Goal: Information Seeking & Learning: Understand process/instructions

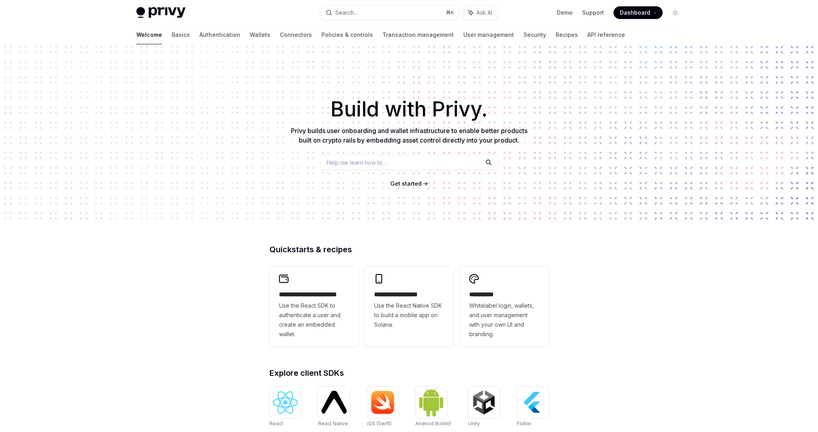
click at [627, 19] on div "Privy Docs home page Search... ⌘ K Ask AI Demo Support Dashboard Dashboard Sear…" at bounding box center [408, 12] width 545 height 25
click at [628, 18] on span at bounding box center [638, 12] width 49 height 13
click at [199, 37] on link "Authentication" at bounding box center [219, 34] width 41 height 19
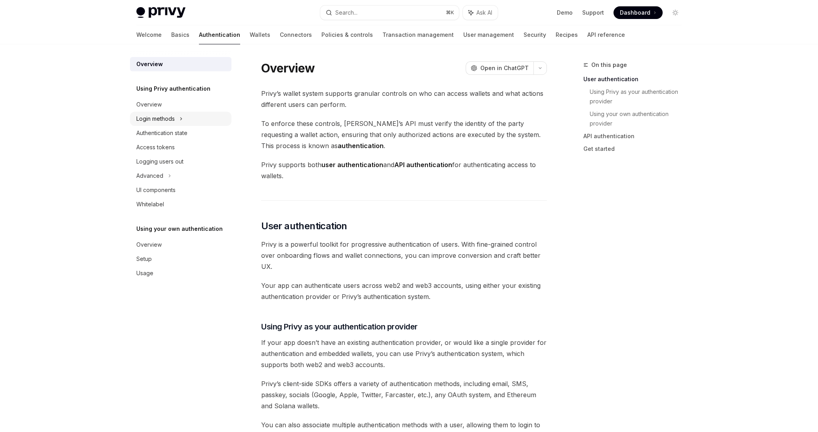
click at [185, 120] on div "Login methods" at bounding box center [180, 119] width 101 height 14
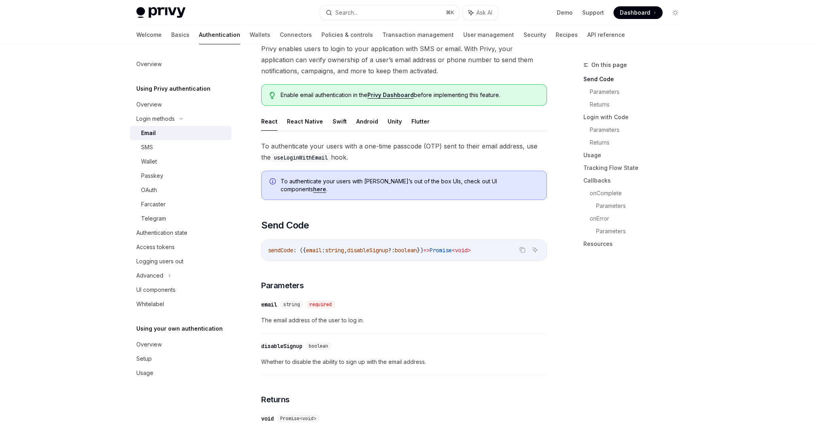
scroll to position [193, 0]
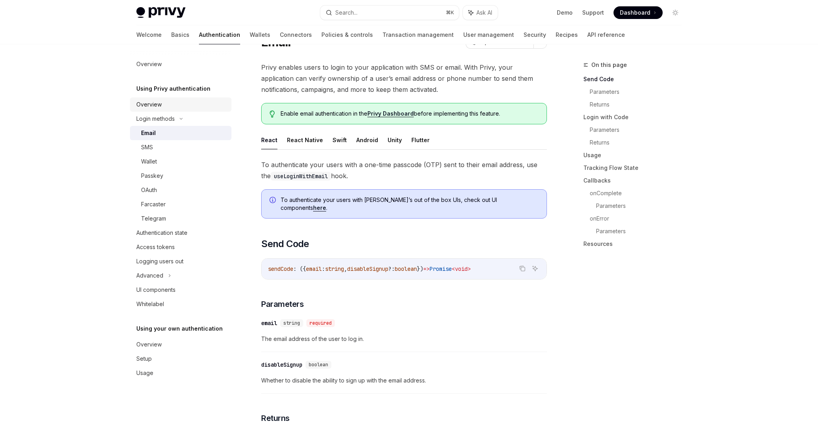
click at [168, 107] on div "Overview" at bounding box center [181, 105] width 90 height 10
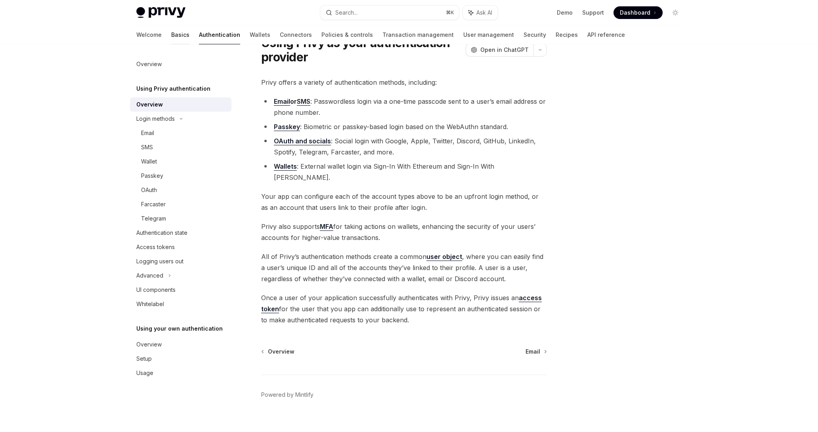
click at [171, 29] on link "Basics" at bounding box center [180, 34] width 18 height 19
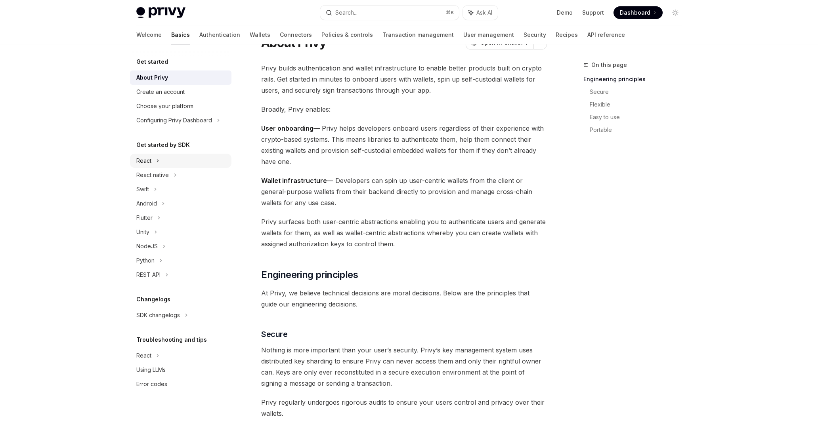
click at [162, 161] on div "React" at bounding box center [180, 161] width 101 height 14
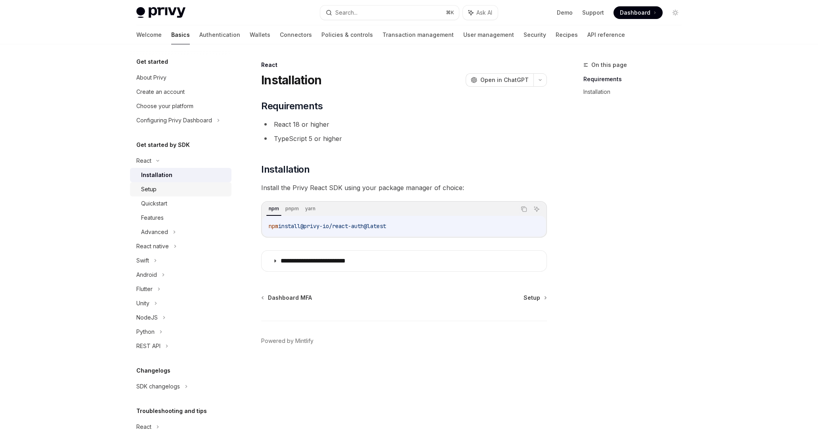
click at [161, 191] on div "Setup" at bounding box center [184, 190] width 86 height 10
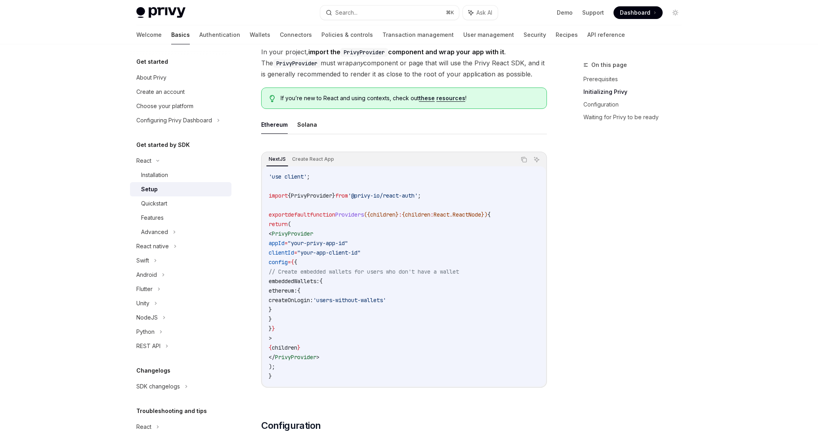
scroll to position [171, 0]
drag, startPoint x: 402, startPoint y: 272, endPoint x: 482, endPoint y: 274, distance: 80.1
click at [459, 274] on span "// Create embedded wallets for users who don't have a wallet" at bounding box center [364, 270] width 190 height 7
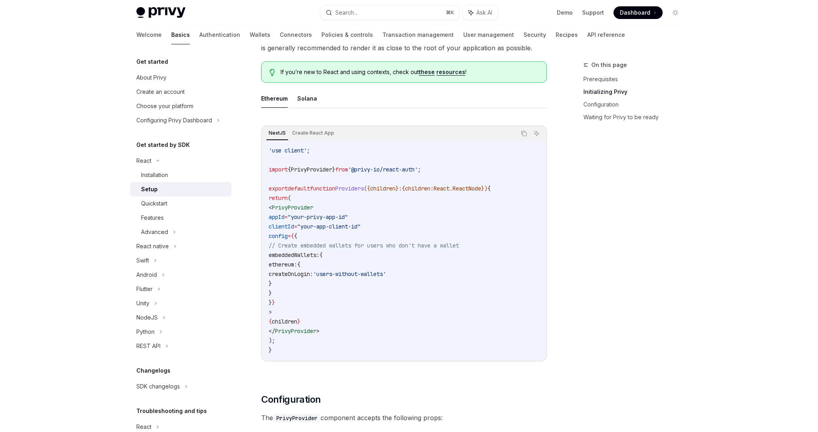
scroll to position [201, 0]
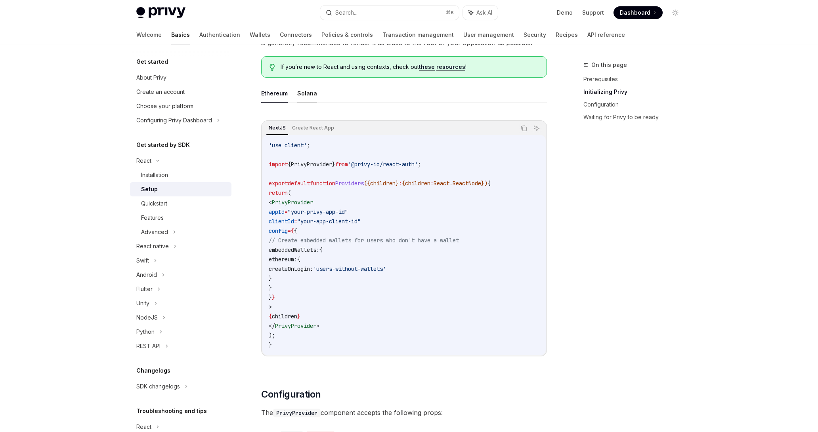
click at [301, 92] on button "Solana" at bounding box center [307, 93] width 20 height 19
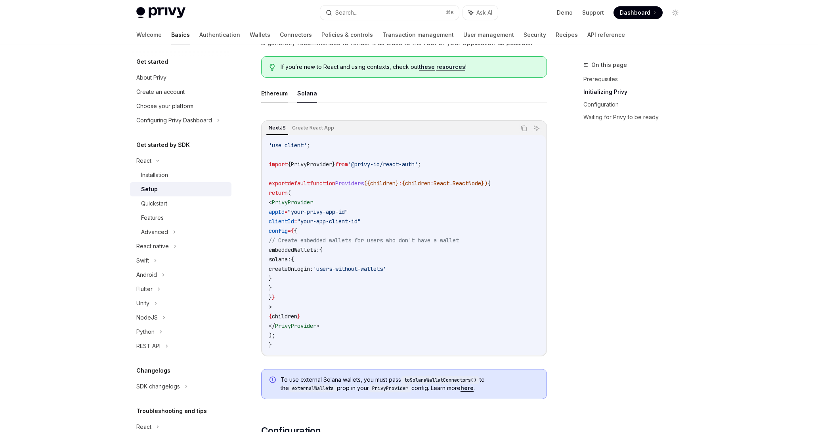
click at [279, 94] on button "Ethereum" at bounding box center [274, 93] width 27 height 19
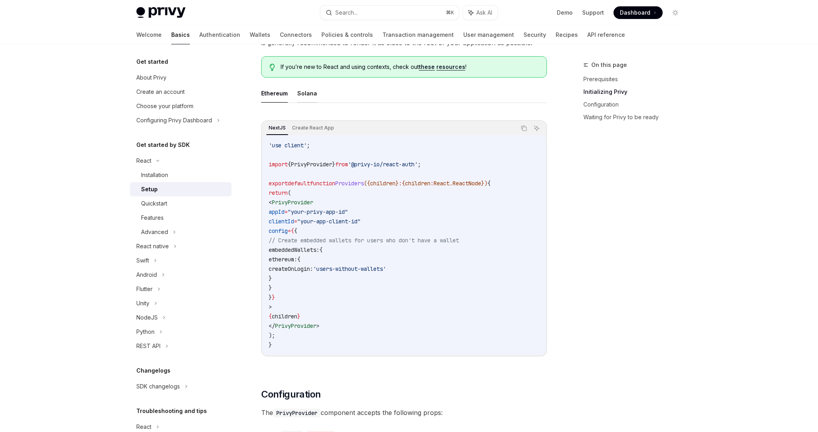
click at [308, 95] on button "Solana" at bounding box center [307, 93] width 20 height 19
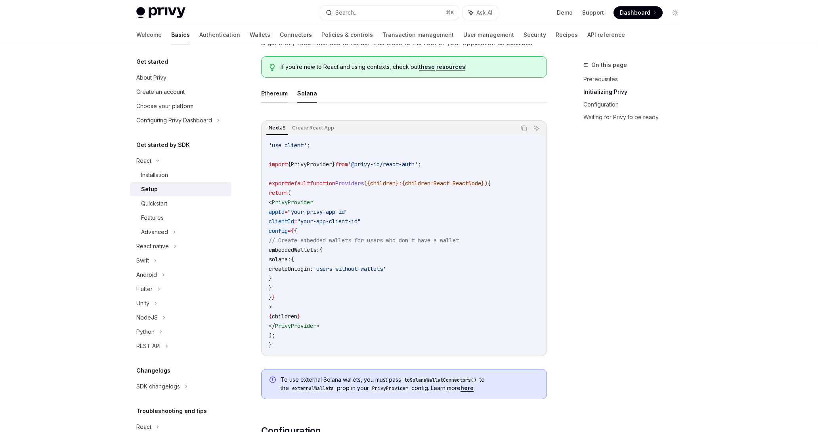
click at [280, 96] on button "Ethereum" at bounding box center [274, 93] width 27 height 19
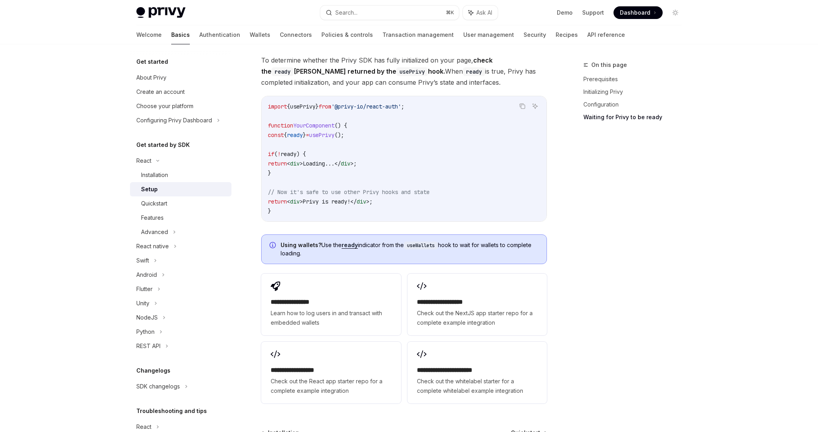
scroll to position [854, 0]
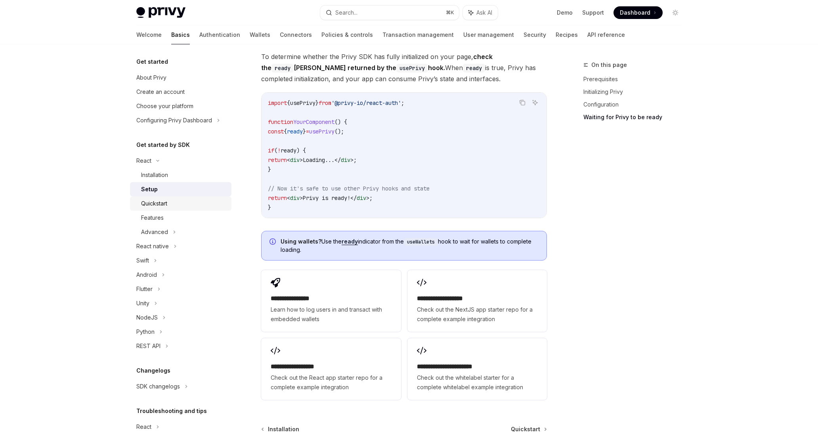
click at [172, 205] on div "Quickstart" at bounding box center [184, 204] width 86 height 10
type textarea "*"
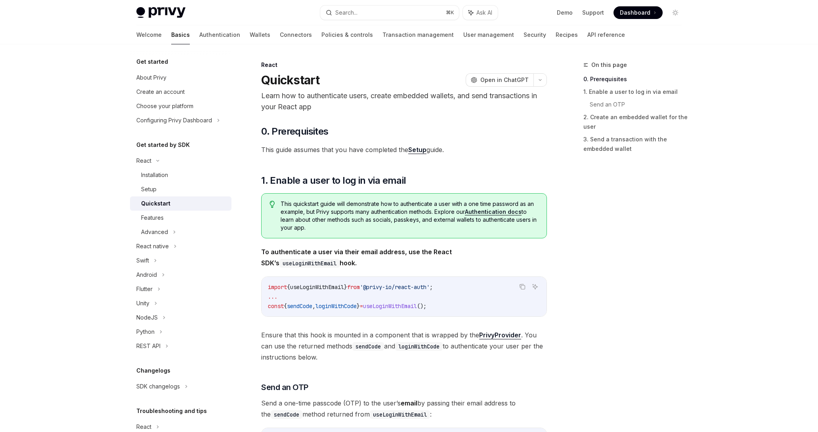
scroll to position [137, 0]
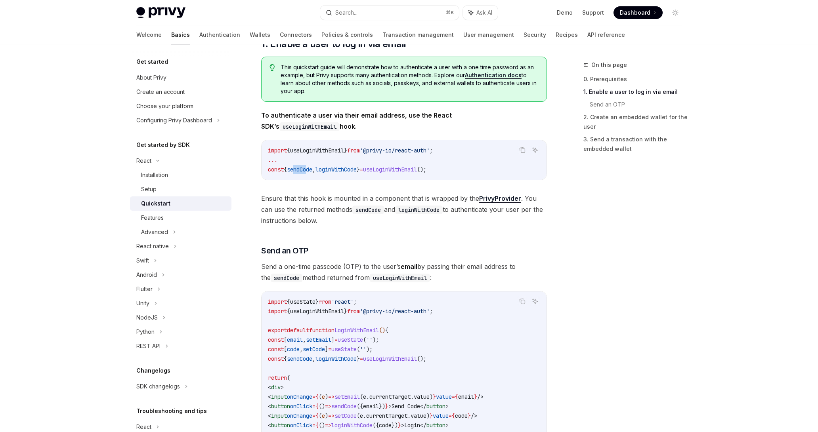
drag, startPoint x: 299, startPoint y: 168, endPoint x: 346, endPoint y: 170, distance: 46.8
click at [312, 168] on span "sendCode" at bounding box center [299, 169] width 25 height 7
click at [347, 170] on span "loginWithCode" at bounding box center [335, 169] width 41 height 7
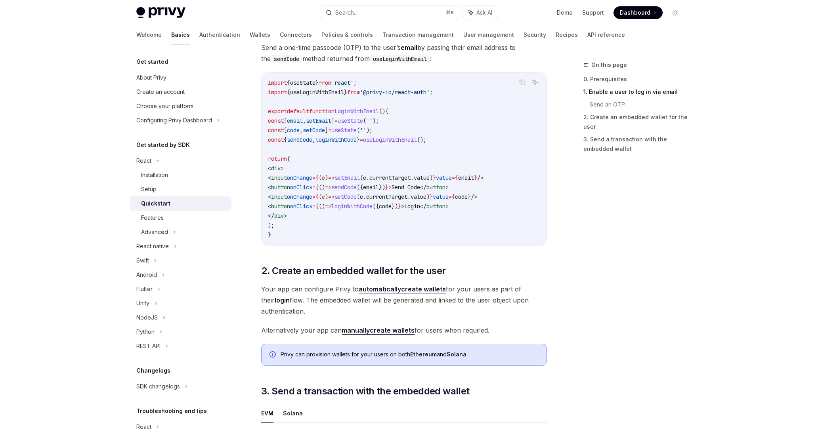
scroll to position [314, 0]
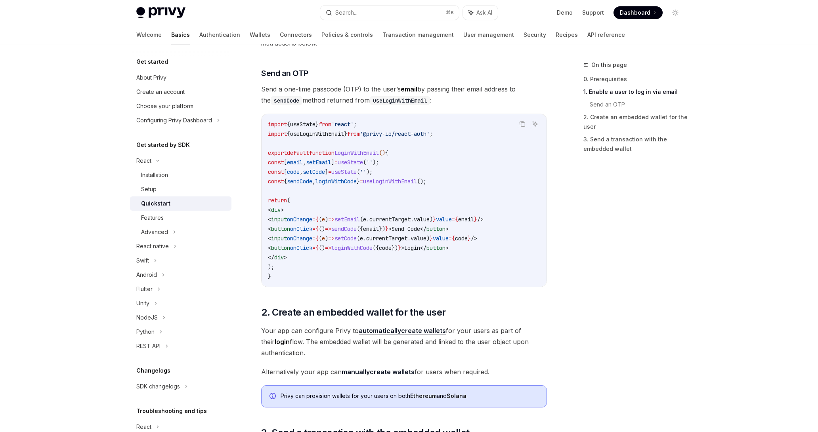
drag, startPoint x: 552, startPoint y: 19, endPoint x: 558, endPoint y: 16, distance: 6.2
click at [552, 19] on div "Privy Docs home page Search... ⌘ K Ask AI Demo Support Dashboard Dashboard Sear…" at bounding box center [408, 12] width 545 height 25
click at [564, 12] on link "Demo" at bounding box center [565, 13] width 16 height 8
